Goal: Information Seeking & Learning: Learn about a topic

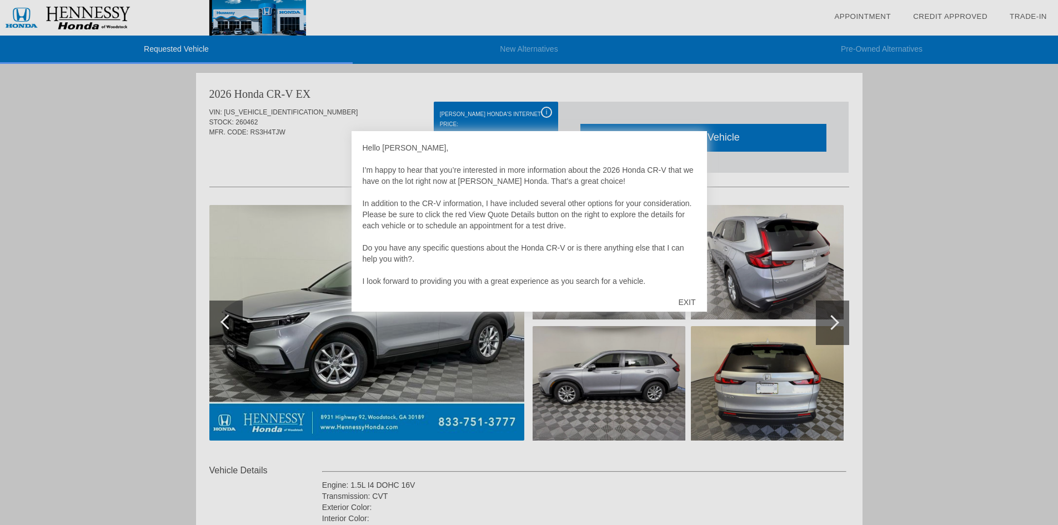
scroll to position [22, 0]
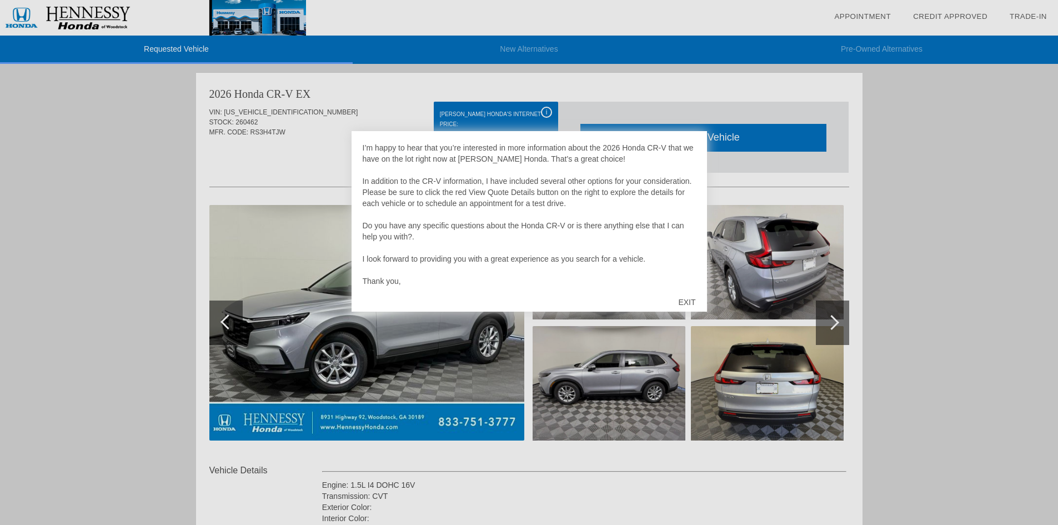
click at [158, 237] on div at bounding box center [529, 262] width 1058 height 525
click at [685, 300] on div "EXIT" at bounding box center [686, 302] width 39 height 33
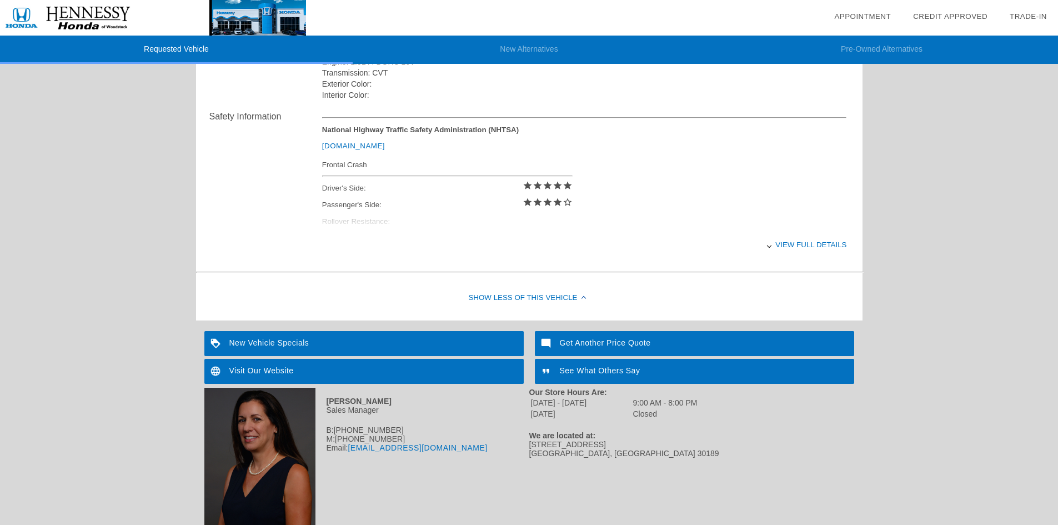
scroll to position [403, 0]
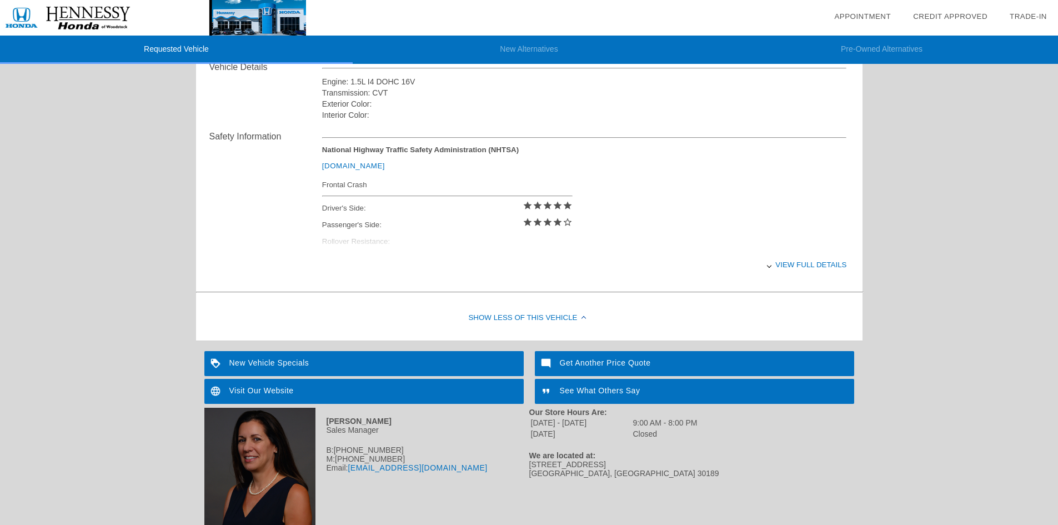
click at [769, 266] on div at bounding box center [769, 265] width 4 height 4
click at [769, 264] on div at bounding box center [768, 265] width 4 height 4
click at [769, 264] on div at bounding box center [769, 265] width 4 height 4
click at [769, 264] on div at bounding box center [768, 265] width 4 height 4
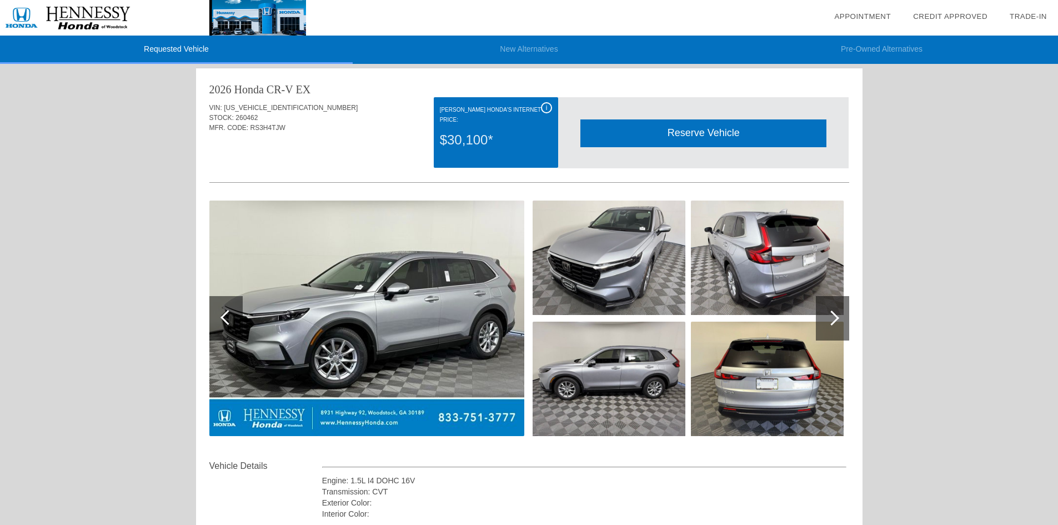
scroll to position [0, 0]
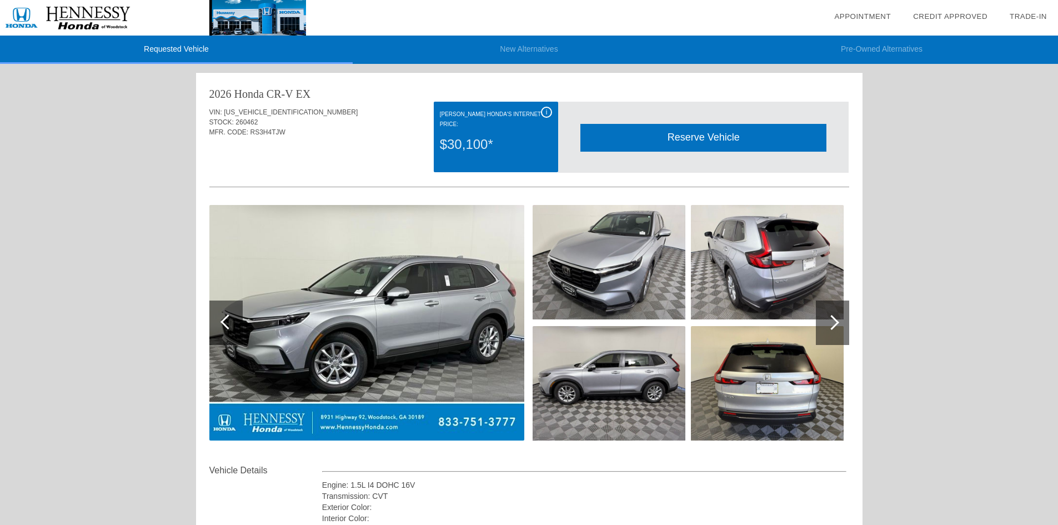
click at [357, 323] on img at bounding box center [366, 323] width 315 height 236
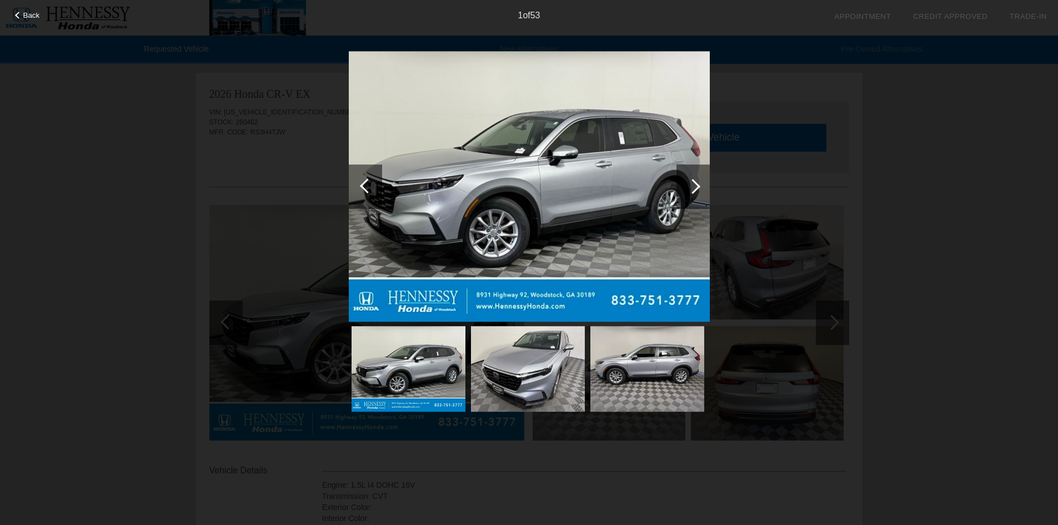
click at [23, 19] on div "1 of 53" at bounding box center [529, 11] width 1058 height 22
click at [18, 15] on div at bounding box center [18, 15] width 7 height 7
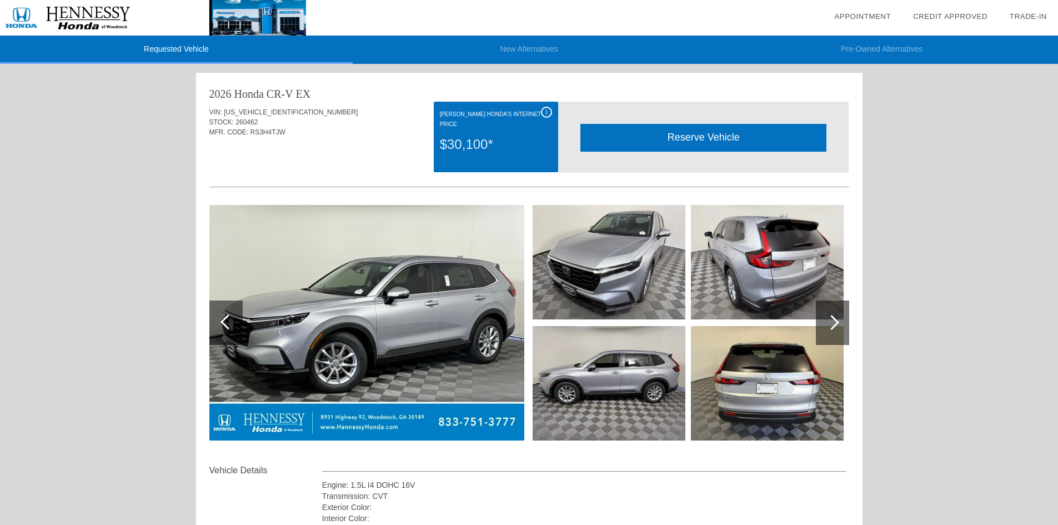
click at [546, 113] on span "i" at bounding box center [547, 112] width 2 height 8
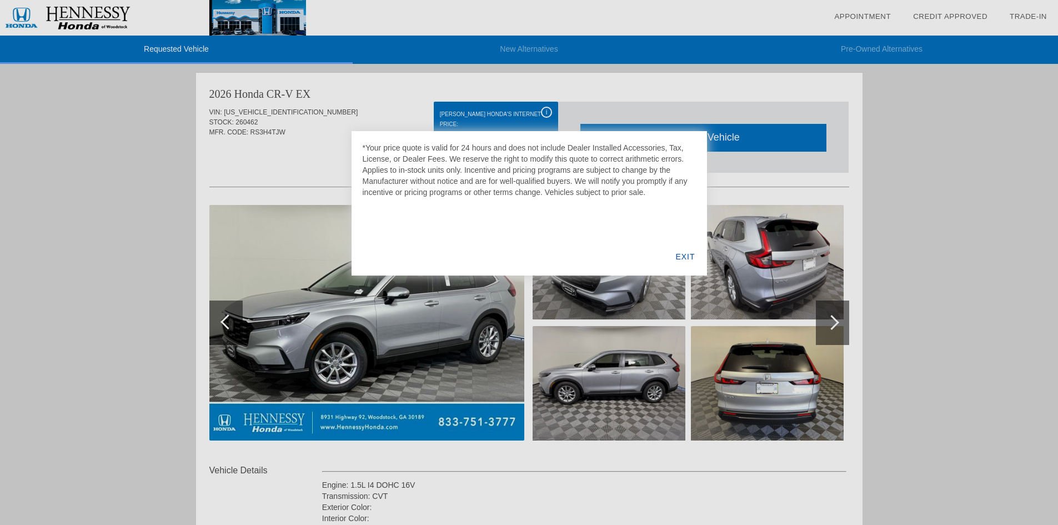
click at [684, 259] on div "EXIT" at bounding box center [685, 257] width 43 height 38
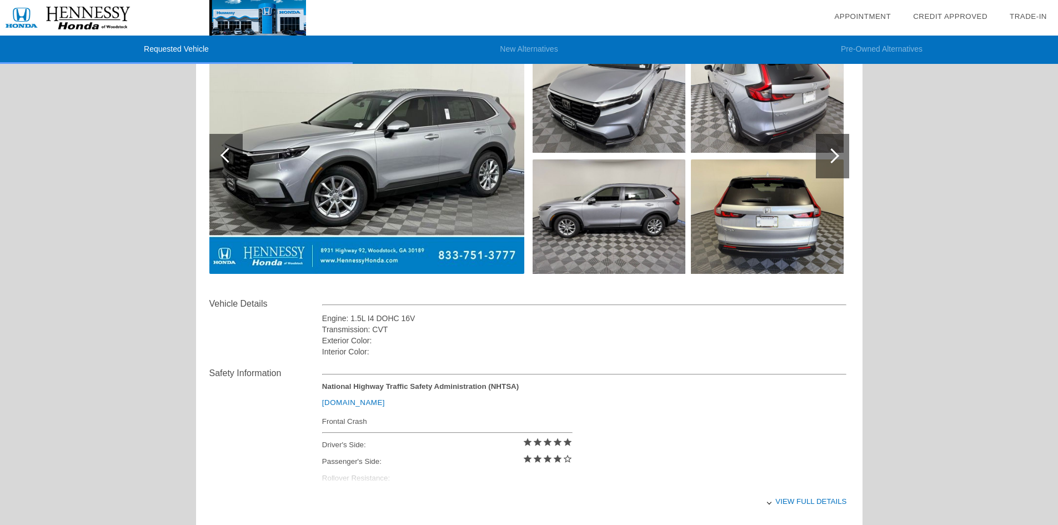
scroll to position [278, 0]
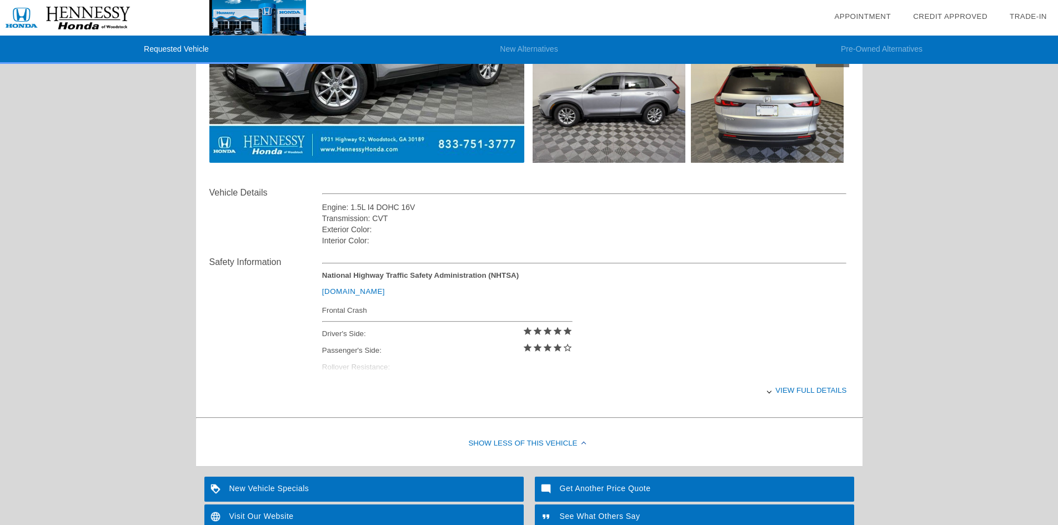
click at [388, 227] on div "Exterior Color:" at bounding box center [584, 229] width 525 height 11
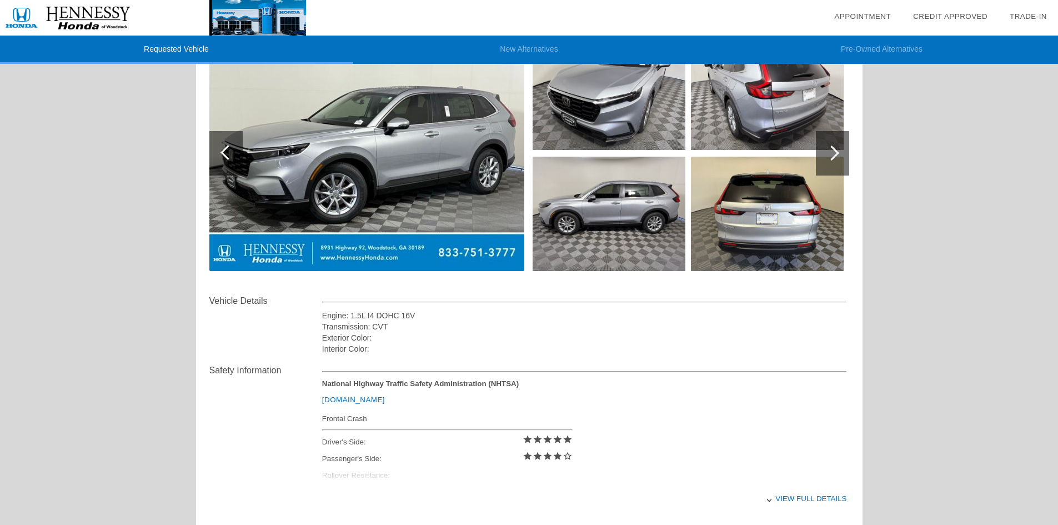
scroll to position [0, 0]
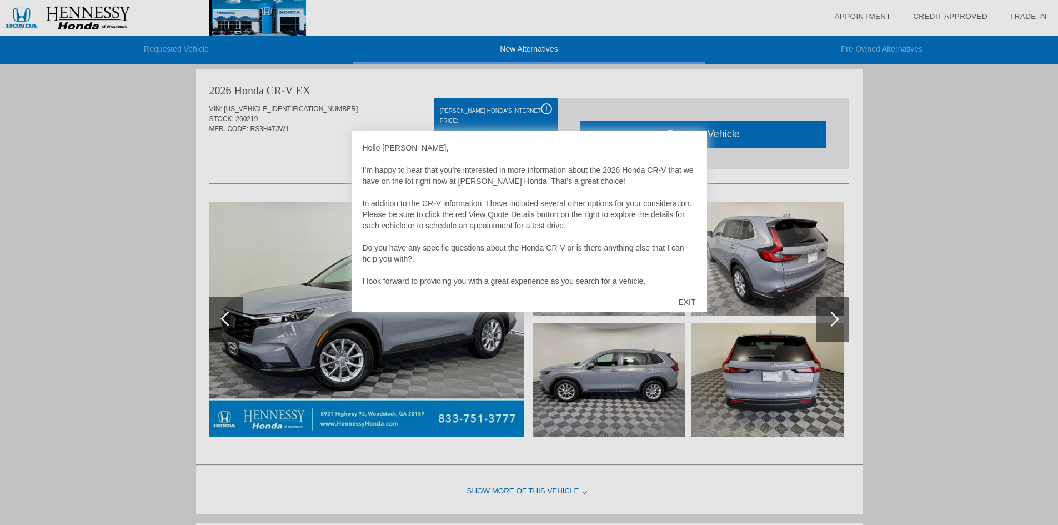
scroll to position [457, 0]
click at [691, 301] on div "EXIT" at bounding box center [686, 302] width 39 height 33
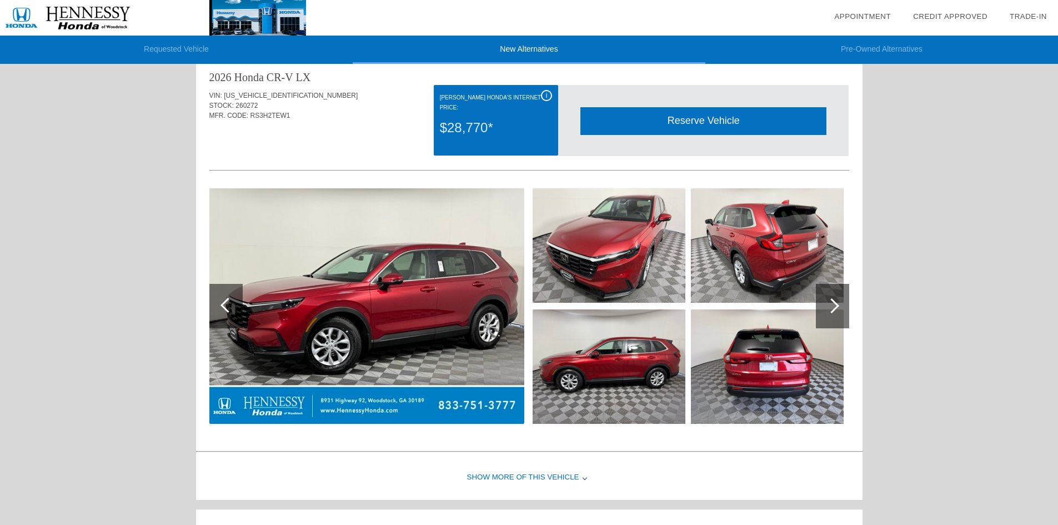
scroll to position [0, 0]
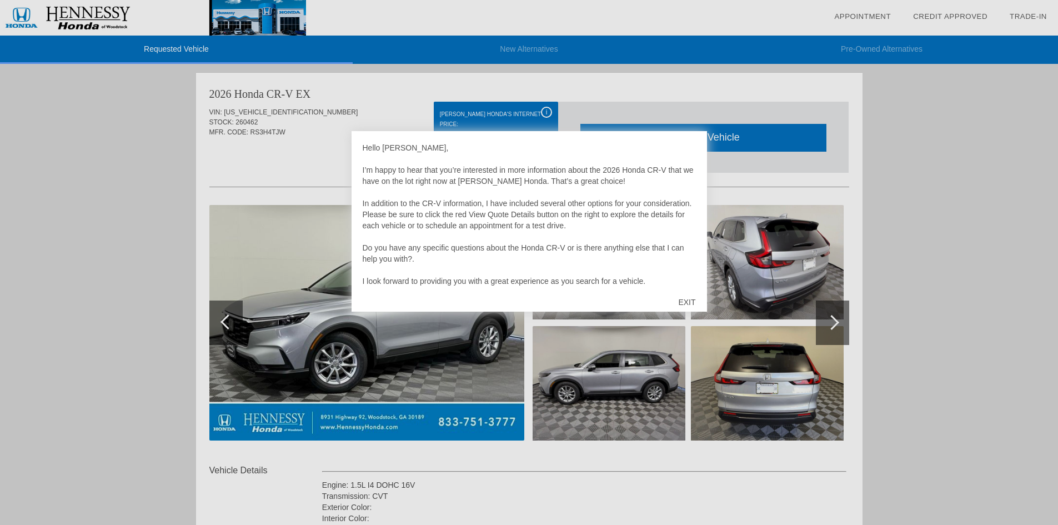
click at [687, 302] on div "EXIT" at bounding box center [686, 302] width 39 height 33
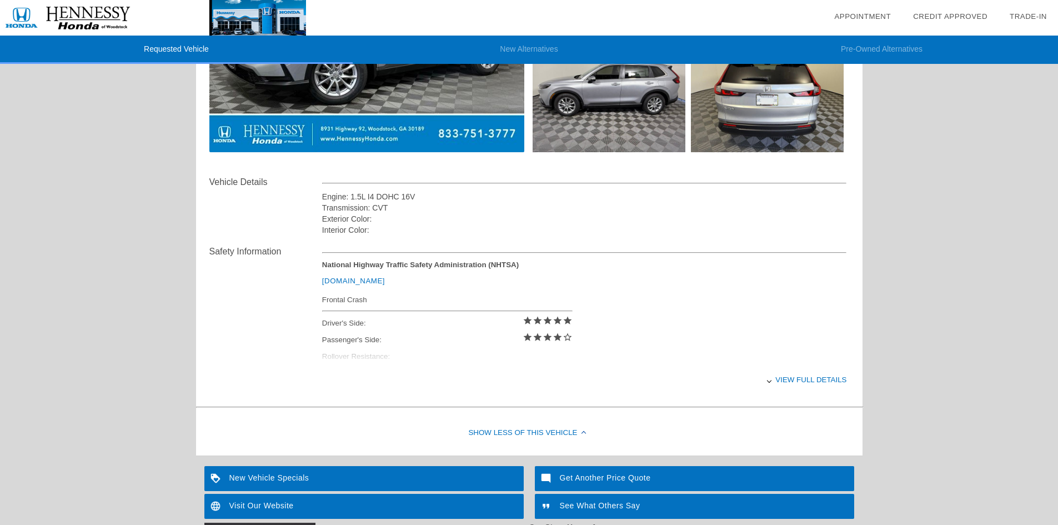
scroll to position [70, 0]
